Goal: Task Accomplishment & Management: Manage account settings

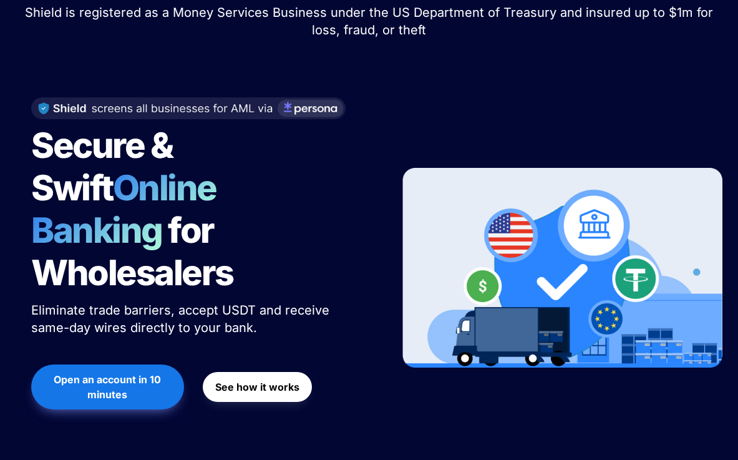
scroll to position [117, 0]
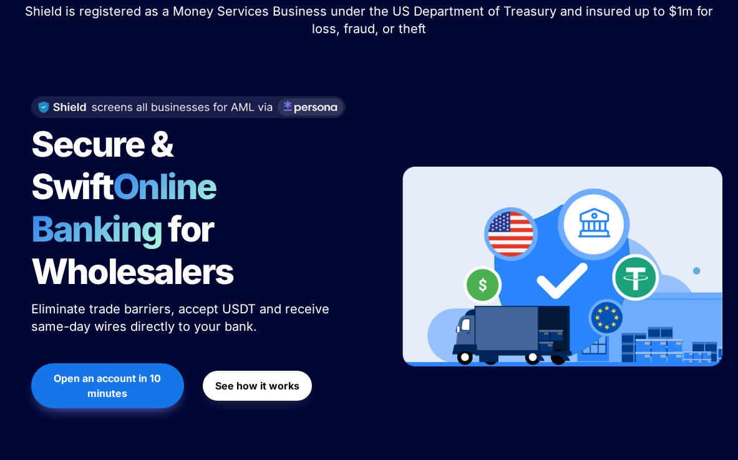
click at [260, 379] on strong "See how it works" at bounding box center [257, 385] width 84 height 12
click at [139, 371] on span "Open an account in 10 minutes" at bounding box center [108, 386] width 128 height 30
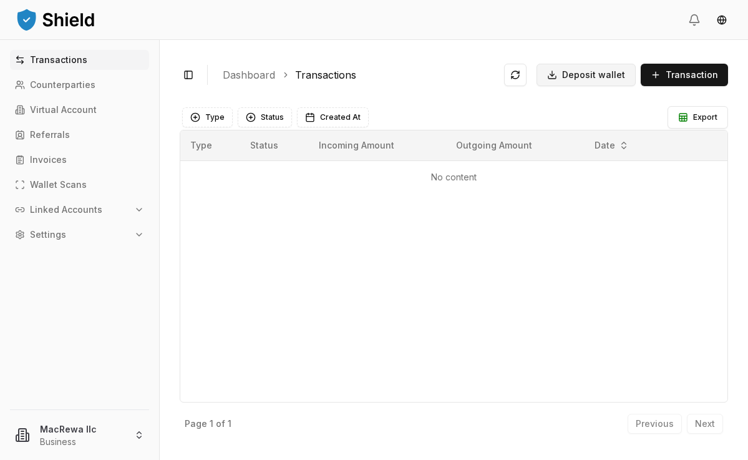
click at [605, 74] on span "Deposit wallet" at bounding box center [593, 75] width 63 height 12
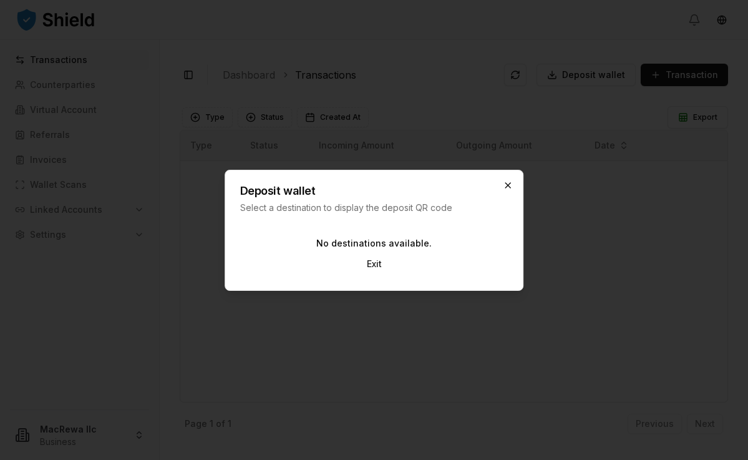
click at [511, 182] on icon "button" at bounding box center [508, 185] width 10 height 10
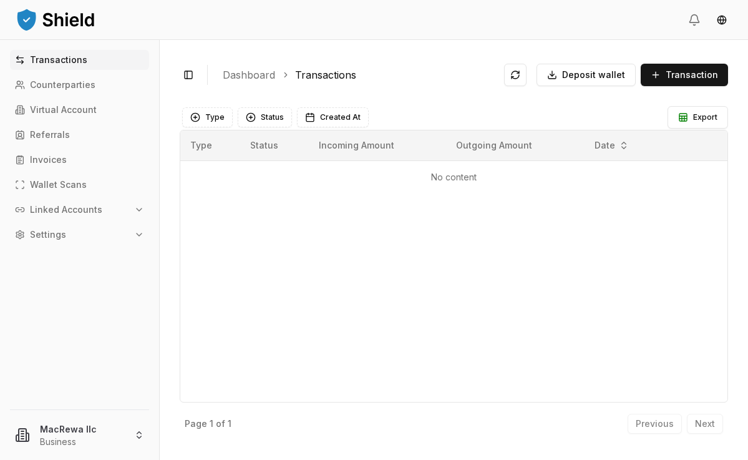
click at [102, 211] on button "Linked Accounts" at bounding box center [79, 210] width 139 height 20
click at [85, 250] on p "Bank Accounts" at bounding box center [63, 253] width 65 height 9
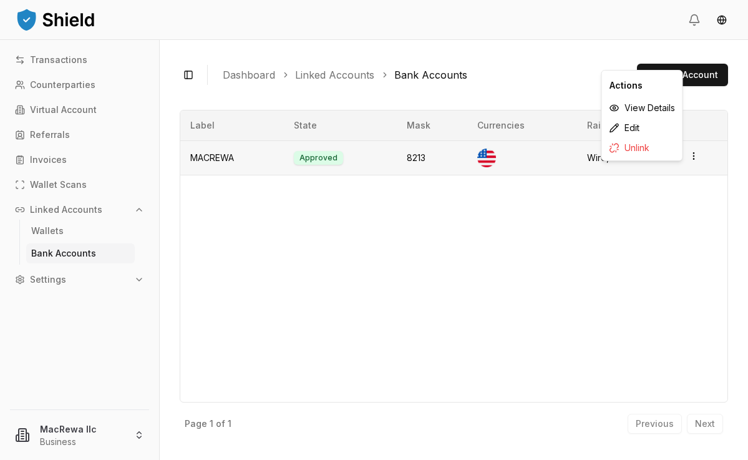
click at [696, 159] on icon "button" at bounding box center [694, 156] width 10 height 10
click at [667, 221] on div "Label State Mask Currencies Rails MACREWA Approved 8213 Wire, ACH" at bounding box center [454, 256] width 548 height 293
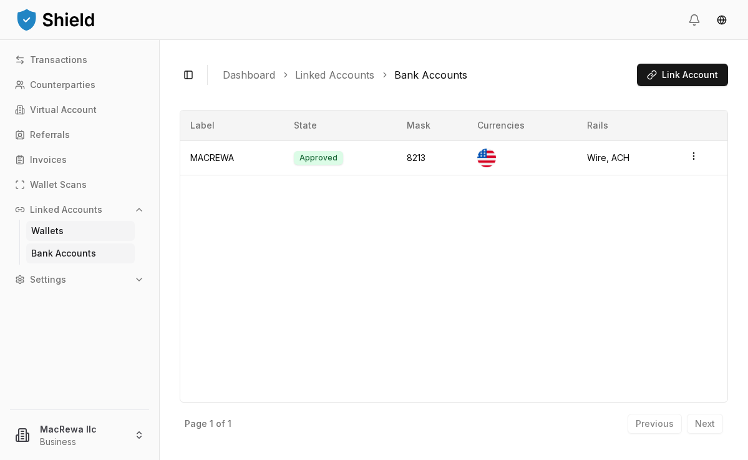
click at [52, 233] on p "Wallets" at bounding box center [47, 230] width 32 height 9
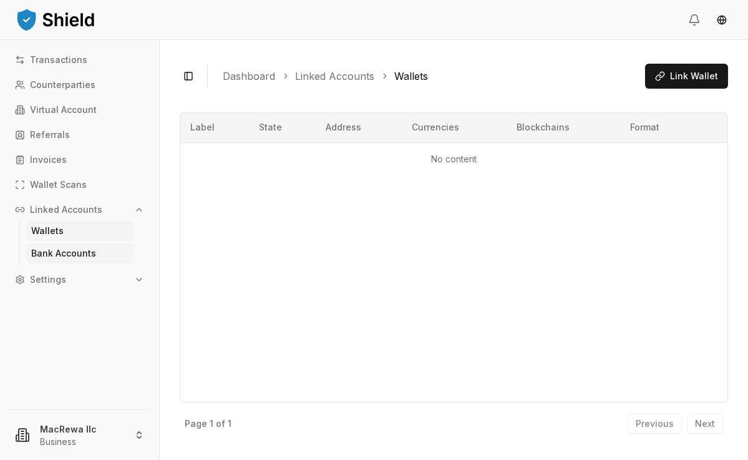
click at [61, 251] on p "Bank Accounts" at bounding box center [63, 253] width 65 height 9
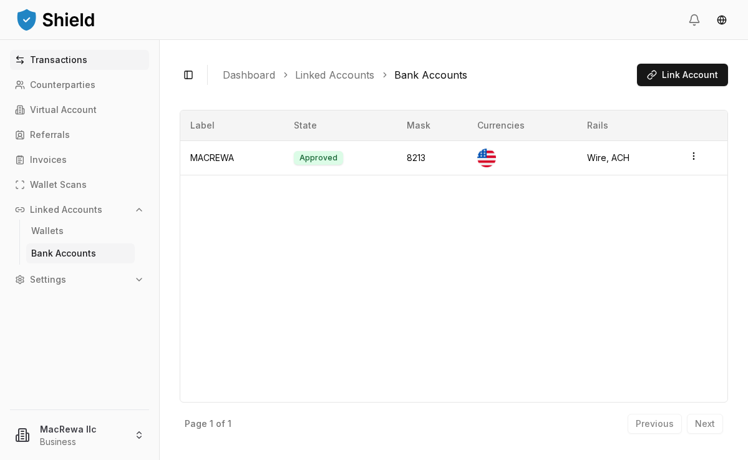
click at [79, 62] on p "Transactions" at bounding box center [58, 60] width 57 height 9
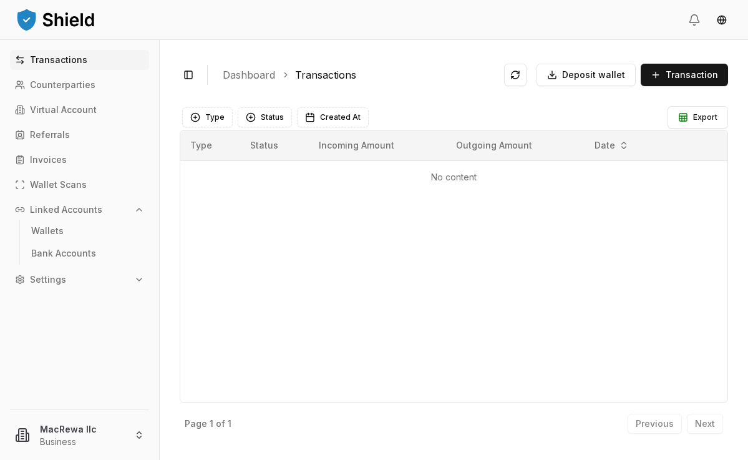
click at [77, 61] on p "Transactions" at bounding box center [58, 60] width 57 height 9
click at [696, 70] on span "Transaction" at bounding box center [692, 75] width 52 height 12
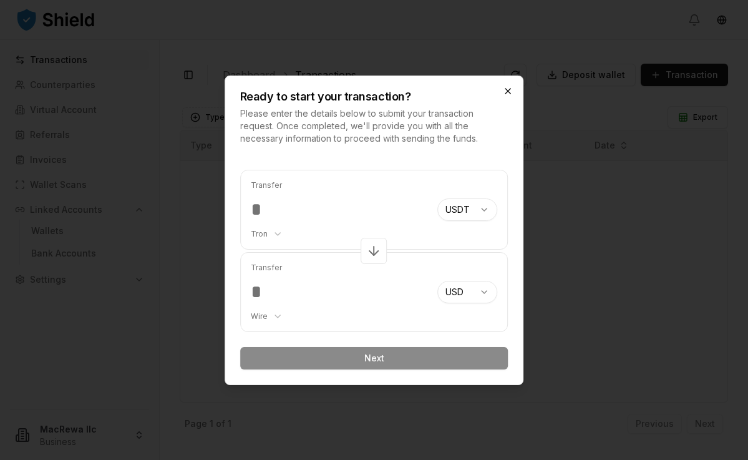
click at [508, 91] on icon "button" at bounding box center [507, 91] width 5 height 5
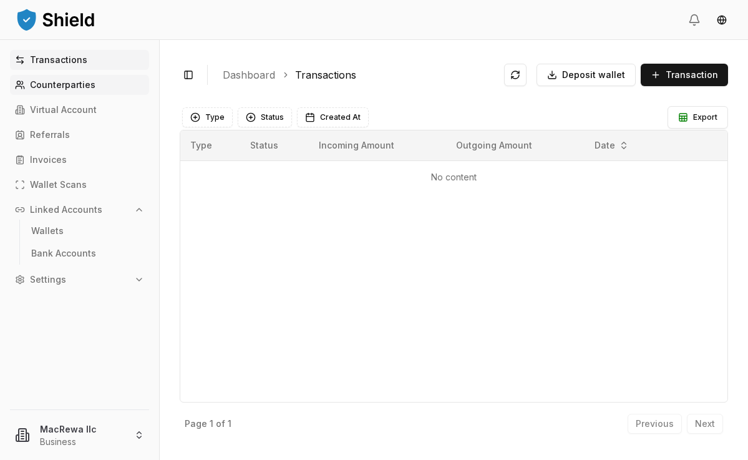
click at [83, 82] on p "Counterparties" at bounding box center [62, 84] width 65 height 9
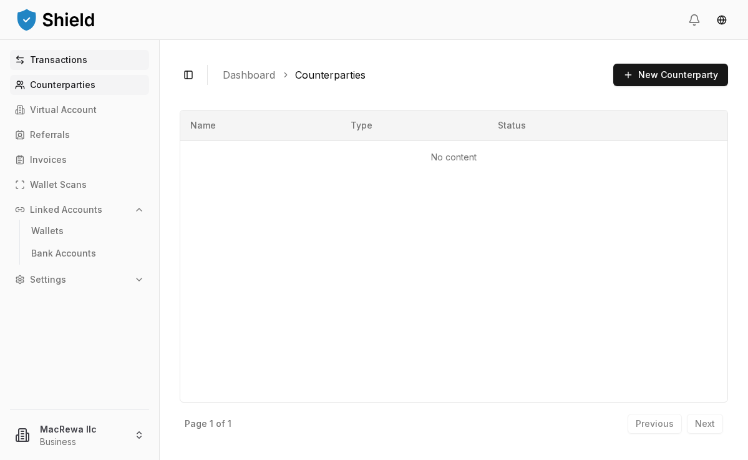
click at [82, 60] on p "Transactions" at bounding box center [58, 60] width 57 height 9
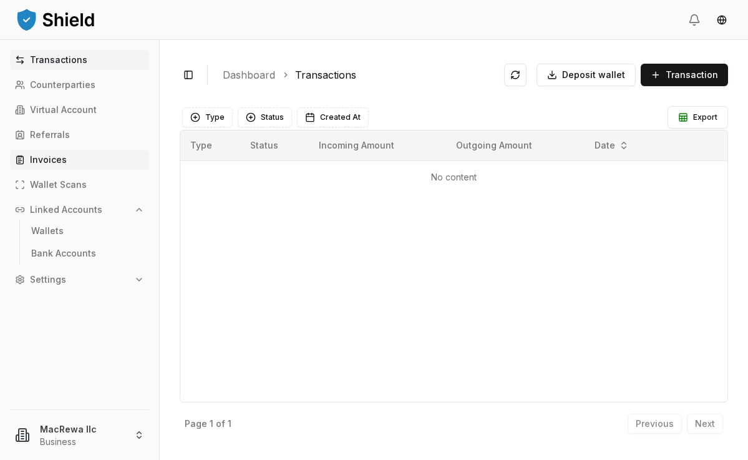
click at [41, 162] on p "Invoices" at bounding box center [48, 159] width 37 height 9
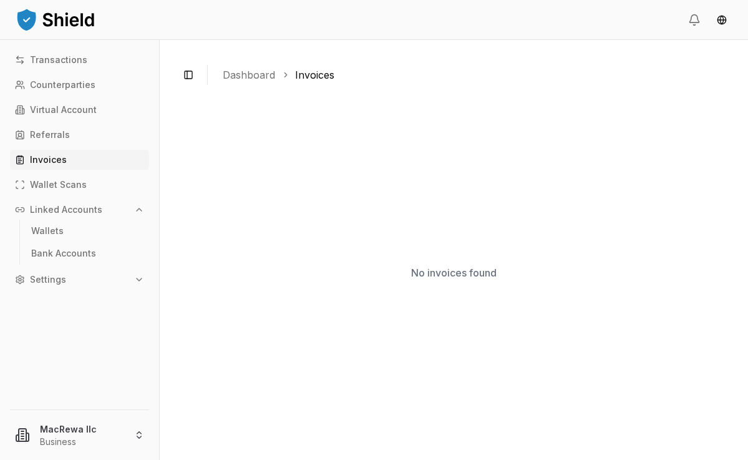
click at [74, 162] on link "Invoices" at bounding box center [79, 160] width 139 height 20
click at [69, 135] on link "Referrals" at bounding box center [79, 135] width 139 height 20
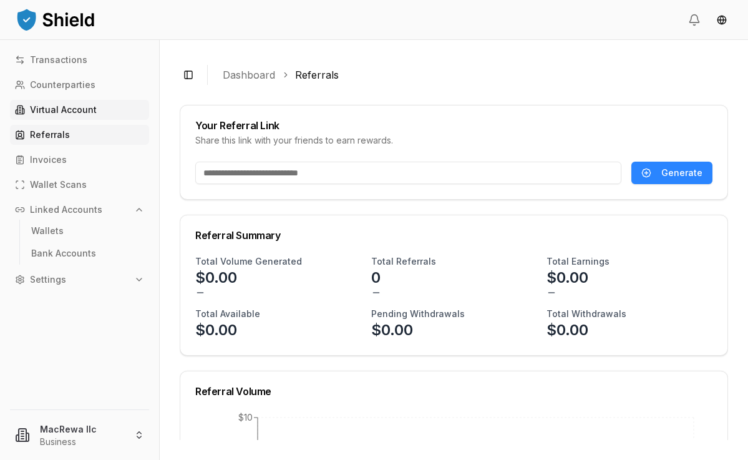
click at [71, 110] on p "Virtual Account" at bounding box center [63, 109] width 67 height 9
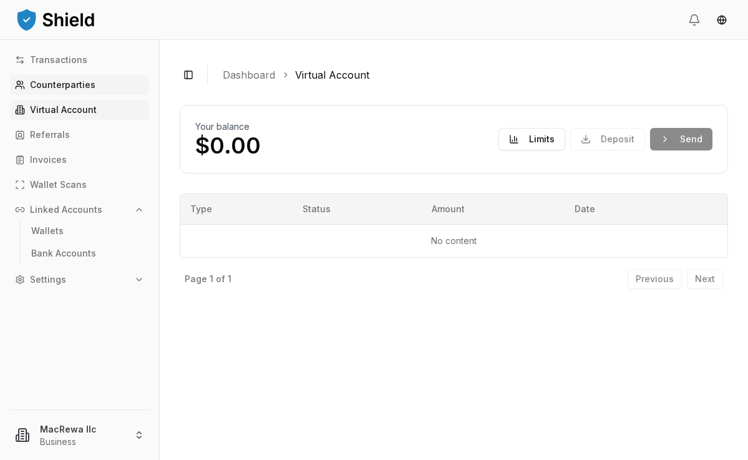
click at [67, 75] on link "Counterparties" at bounding box center [79, 85] width 139 height 20
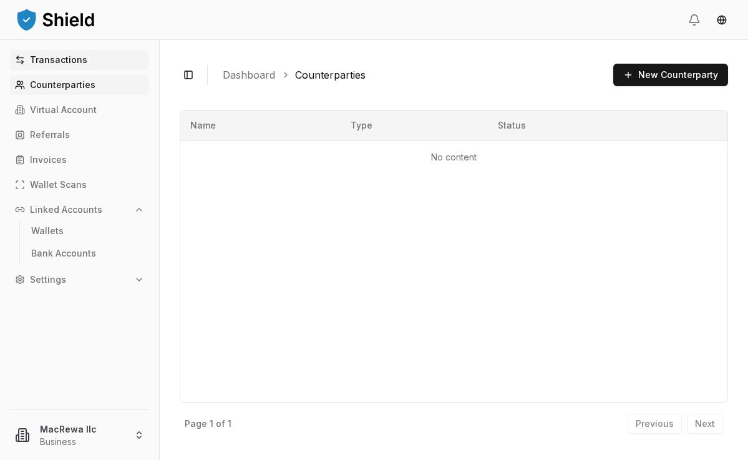
click at [64, 61] on p "Transactions" at bounding box center [58, 60] width 57 height 9
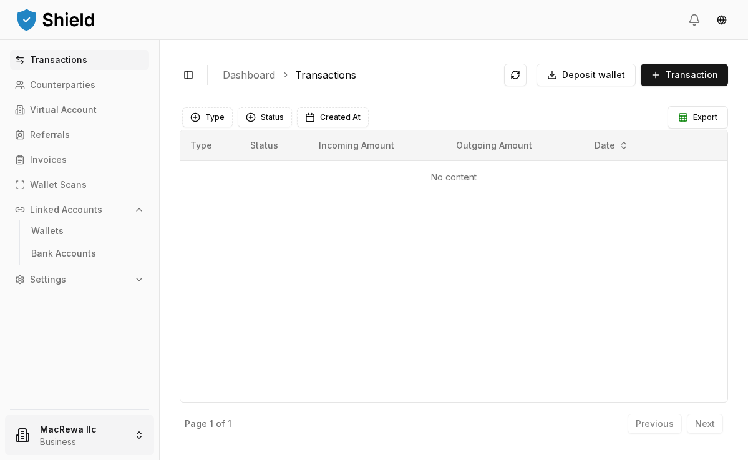
click at [89, 430] on html "Transactions Counterparties Virtual Account Referrals Invoices Wallet Scans Lin…" at bounding box center [374, 230] width 748 height 460
click at [80, 249] on p "Bank Accounts" at bounding box center [63, 253] width 65 height 9
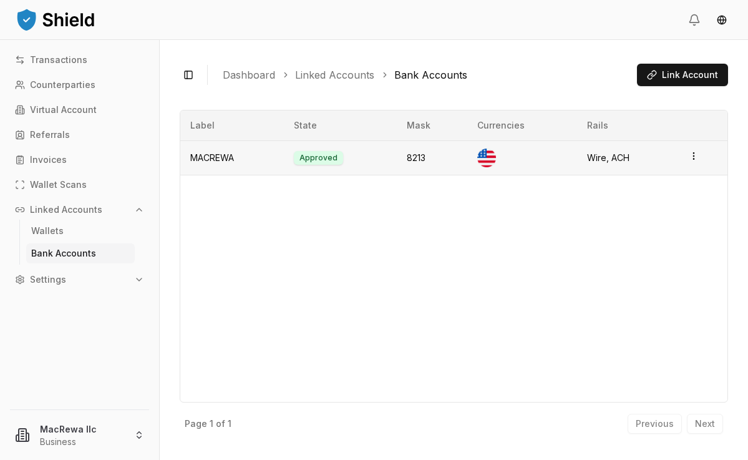
click at [609, 162] on div "Wire, ACH" at bounding box center [628, 158] width 82 height 12
click at [296, 158] on td "Approved" at bounding box center [340, 157] width 113 height 34
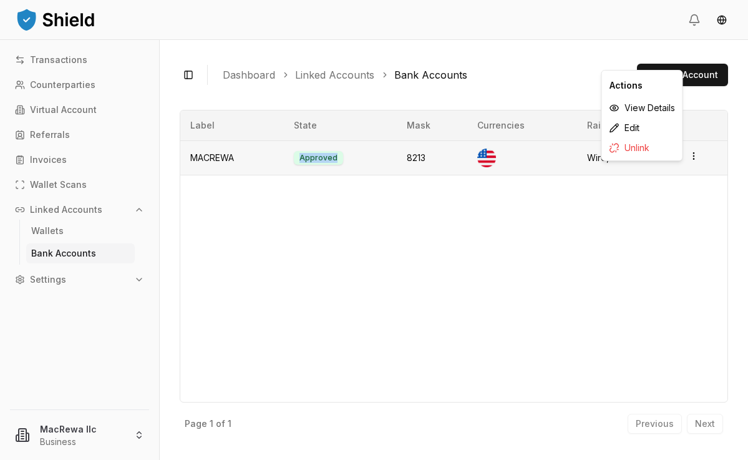
click at [697, 160] on icon "button" at bounding box center [694, 156] width 10 height 10
click at [665, 112] on div "View Details" at bounding box center [641, 108] width 75 height 20
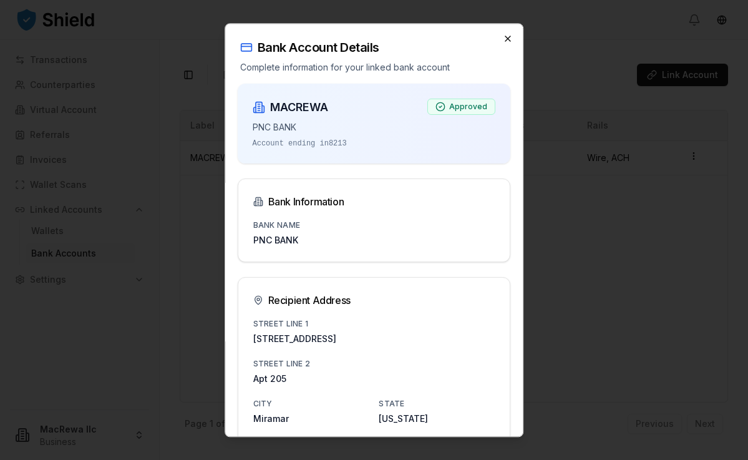
click at [505, 41] on icon "button" at bounding box center [508, 39] width 10 height 10
